Goal: Ask a question

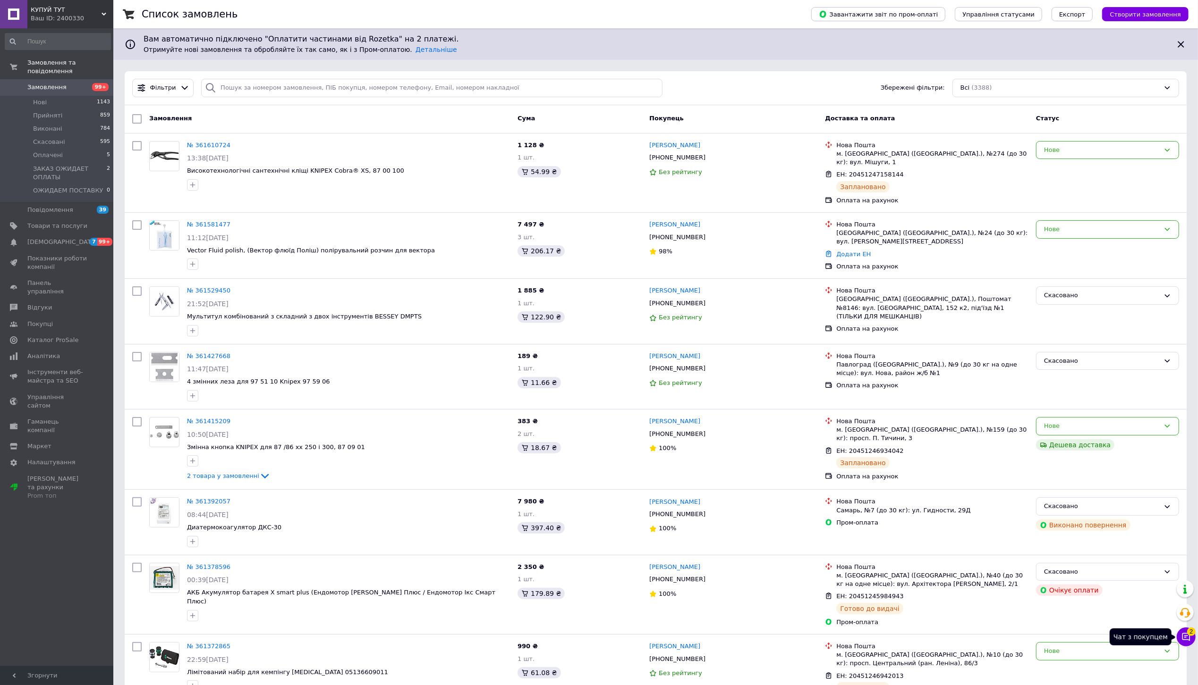
click at [1192, 635] on span "2" at bounding box center [1191, 632] width 8 height 8
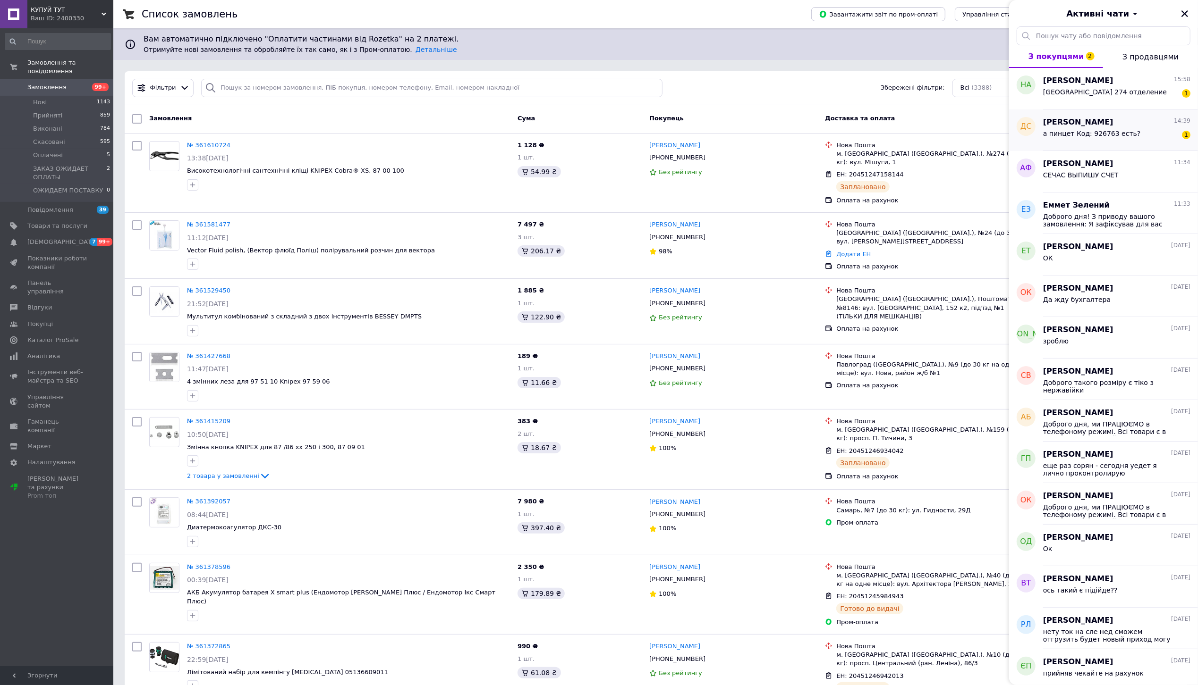
click at [1116, 136] on span "а пинцет Код: 926763 есть?" at bounding box center [1092, 134] width 98 height 8
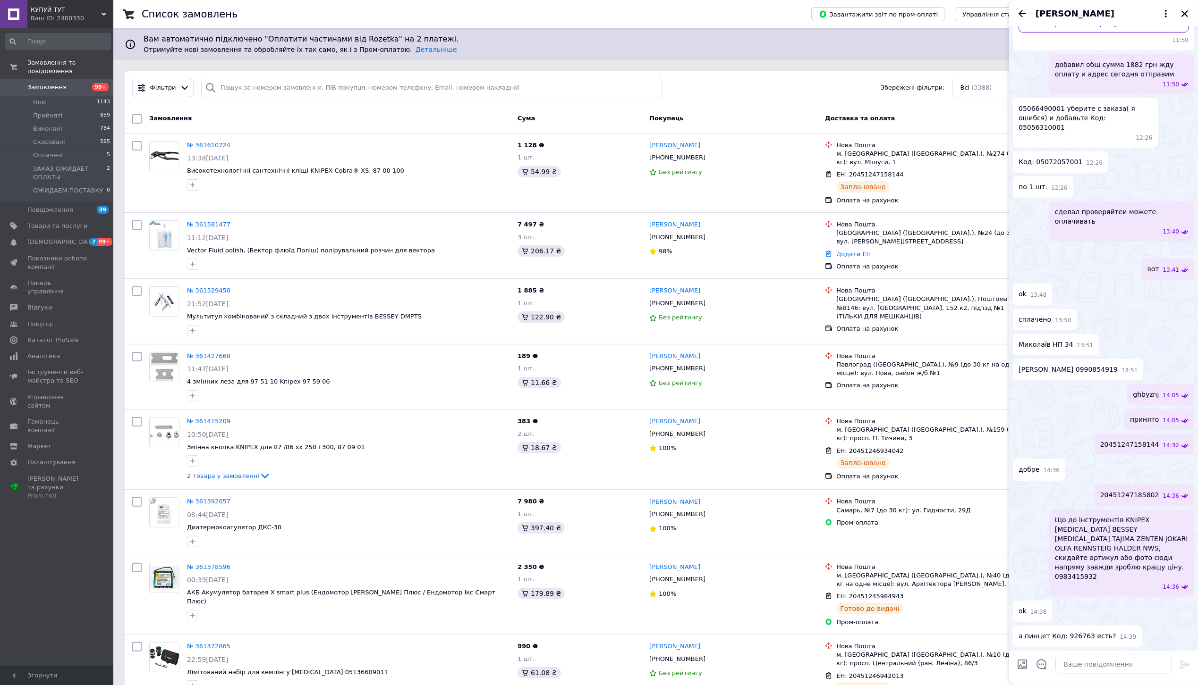
scroll to position [795, 0]
drag, startPoint x: 1061, startPoint y: 635, endPoint x: 1083, endPoint y: 635, distance: 21.7
click at [1083, 635] on span "а пинцет Код: 926763 есть?" at bounding box center [1067, 637] width 98 height 10
copy span "926763"
click at [1084, 667] on textarea at bounding box center [1113, 664] width 116 height 19
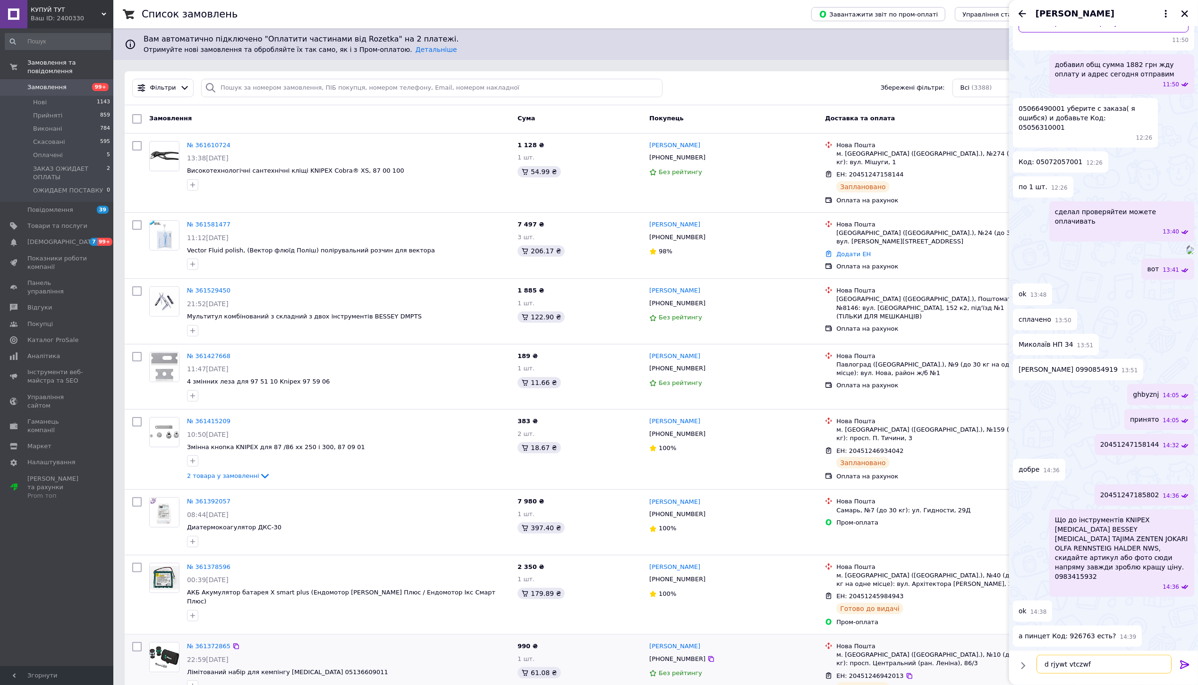
scroll to position [0, 0]
drag, startPoint x: 1104, startPoint y: 671, endPoint x: 928, endPoint y: 664, distance: 176.2
type textarea "в конце месяца будет"
click at [1183, 667] on icon at bounding box center [1184, 665] width 11 height 11
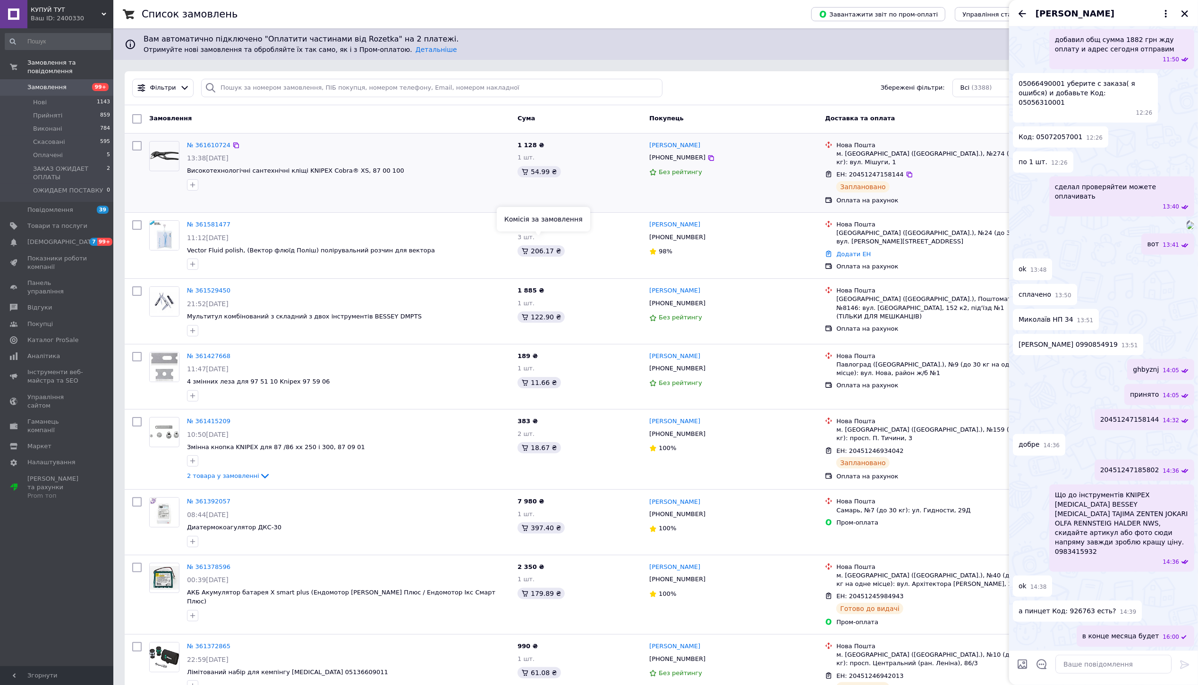
scroll to position [821, 0]
click at [1026, 8] on icon "Назад" at bounding box center [1021, 13] width 11 height 11
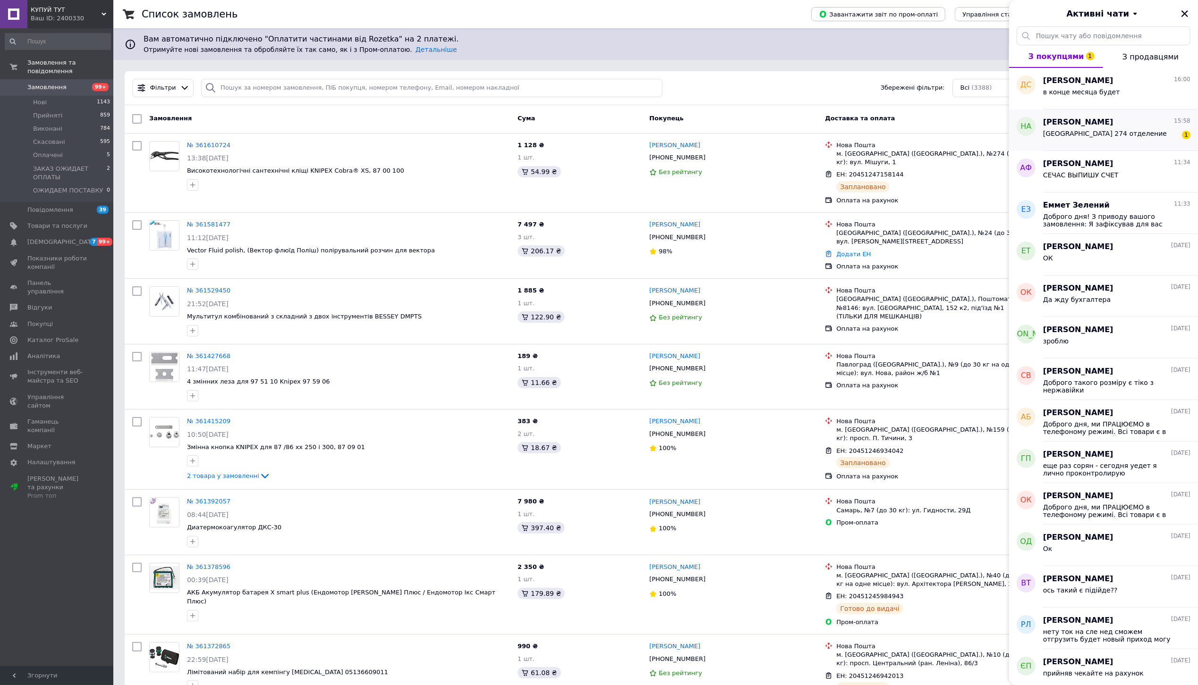
click at [1057, 120] on span "[PERSON_NAME]" at bounding box center [1078, 122] width 70 height 11
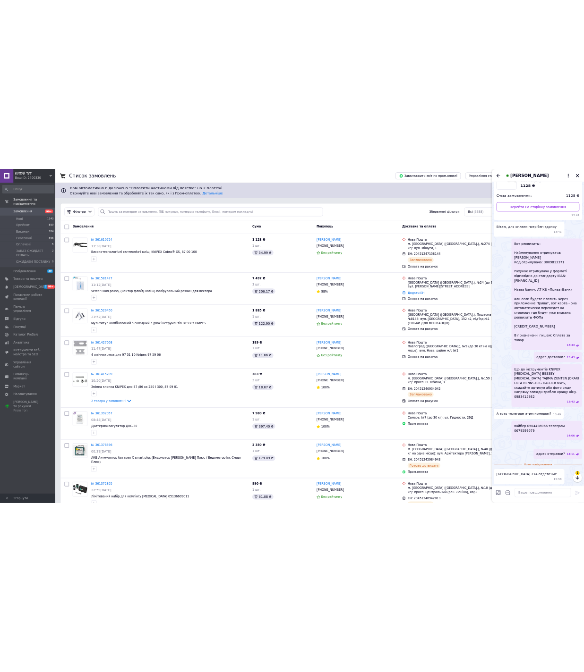
scroll to position [152, 0]
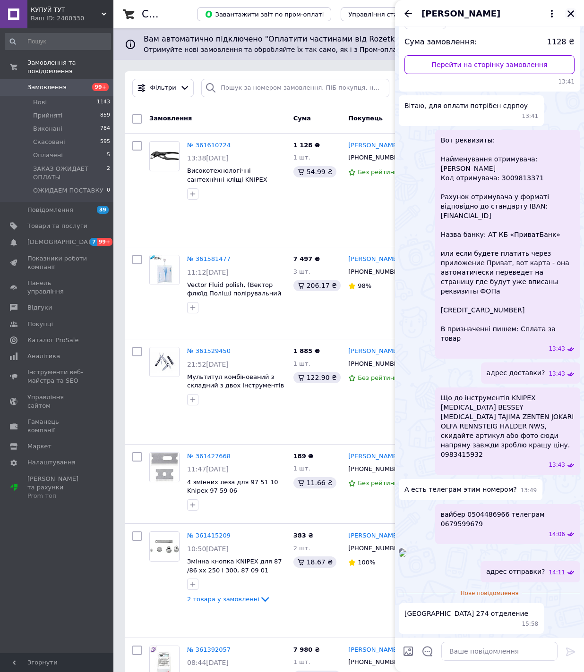
click at [568, 10] on icon "Закрити" at bounding box center [570, 13] width 8 height 8
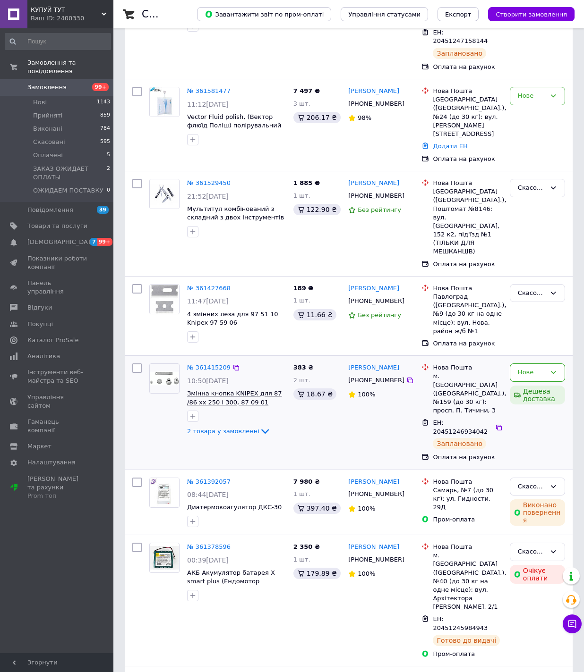
scroll to position [210, 0]
